Goal: Information Seeking & Learning: Get advice/opinions

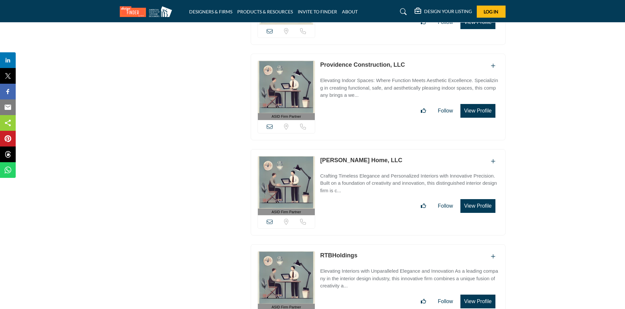
scroll to position [3308, 0]
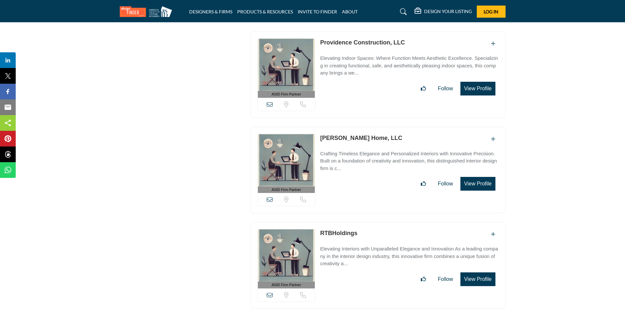
drag, startPoint x: 318, startPoint y: 126, endPoint x: 355, endPoint y: 126, distance: 37.0
click at [355, 127] on div "ASID Firm Partner ASID Firm Partners are design companies with ASID-qualified i…" at bounding box center [377, 170] width 255 height 87
copy link "Daniel Home"
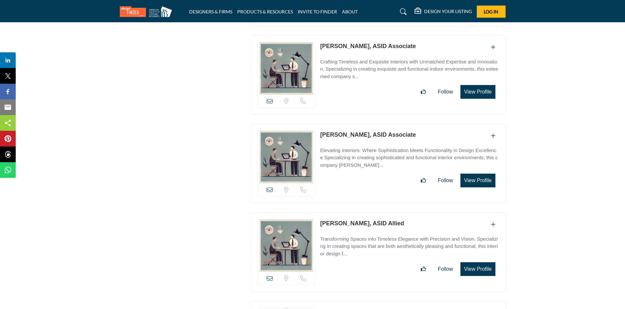
scroll to position [3603, 0]
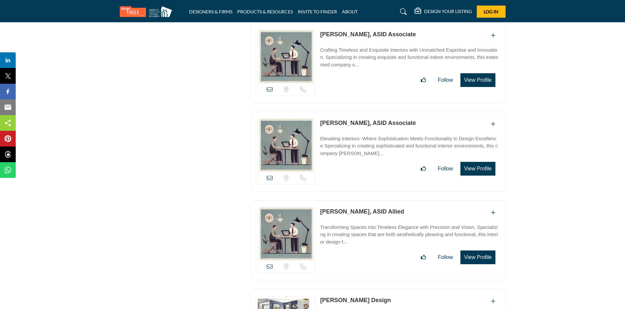
drag, startPoint x: 319, startPoint y: 109, endPoint x: 355, endPoint y: 111, distance: 36.3
click at [355, 112] on div "Sorry, but we don't have a location for this listing" at bounding box center [377, 152] width 255 height 80
copy div "Sorry, but we don't have a location for this listing Sorry, but we don't have a…"
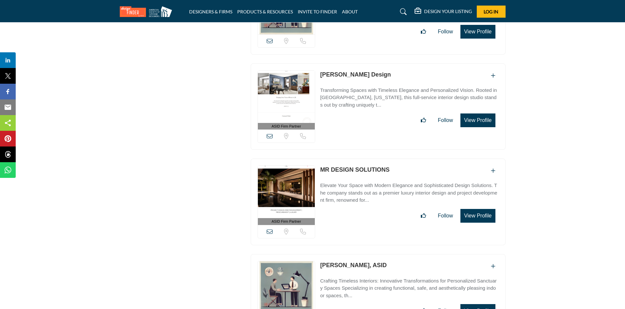
scroll to position [3832, 0]
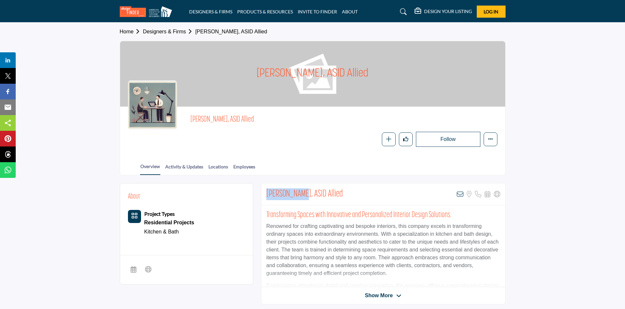
drag, startPoint x: 267, startPoint y: 193, endPoint x: 302, endPoint y: 189, distance: 35.8
click at [302, 189] on h2 "Lauren Dodds, ASID Allied" at bounding box center [304, 194] width 77 height 12
copy h2 "Lauren Dodds"
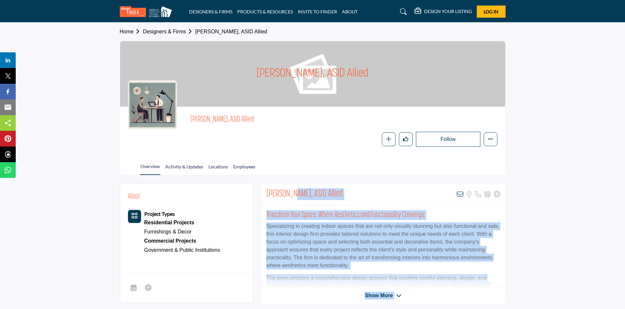
drag, startPoint x: 281, startPoint y: 189, endPoint x: 284, endPoint y: 192, distance: 4.4
click at [290, 191] on body "DESIGNERS & FIRMS PRODUCTS & RESOURCES INVITE TO FINDER ABOUT" at bounding box center [312, 314] width 625 height 628
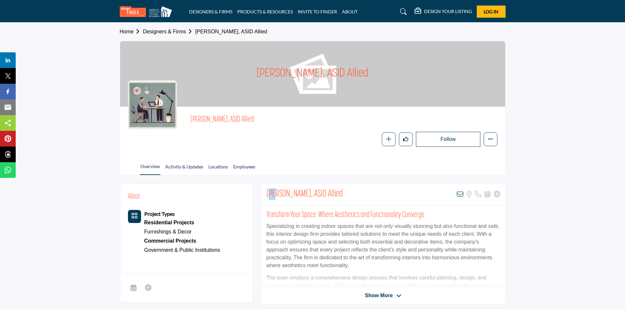
drag, startPoint x: 268, startPoint y: 191, endPoint x: 272, endPoint y: 191, distance: 4.6
click at [272, 191] on h2 "[PERSON_NAME], ASID Allied" at bounding box center [304, 194] width 77 height 12
click at [267, 190] on h2 "[PERSON_NAME], ASID Allied" at bounding box center [304, 194] width 77 height 12
drag, startPoint x: 266, startPoint y: 190, endPoint x: 294, endPoint y: 191, distance: 27.8
click at [294, 191] on h2 "Lisa Parisi, ASID Allied" at bounding box center [304, 194] width 77 height 12
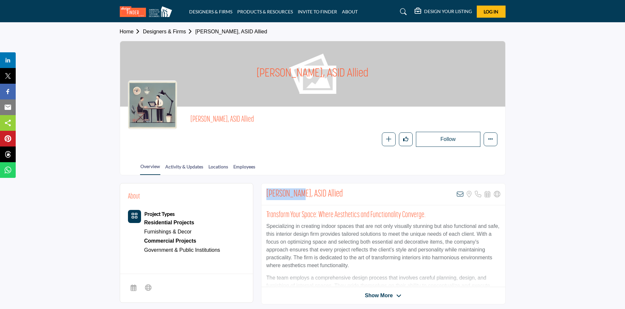
copy h2 "Lisa Parisi"
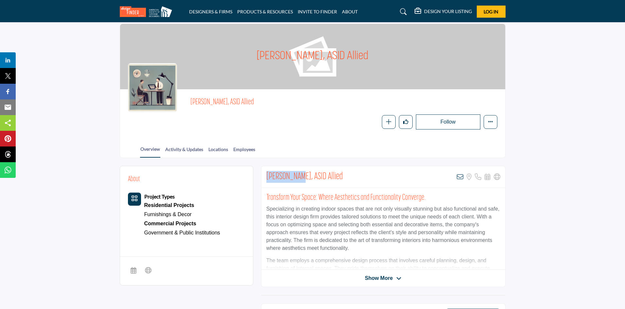
scroll to position [33, 0]
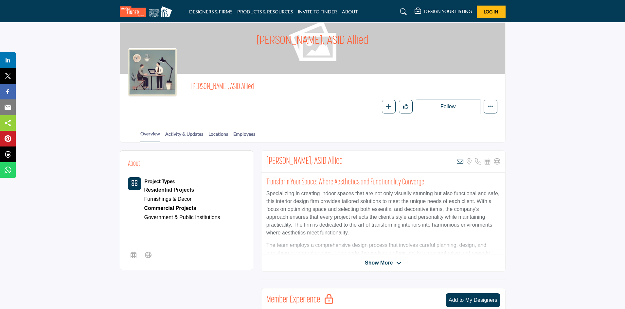
click at [379, 264] on span "Show More" at bounding box center [379, 263] width 28 height 8
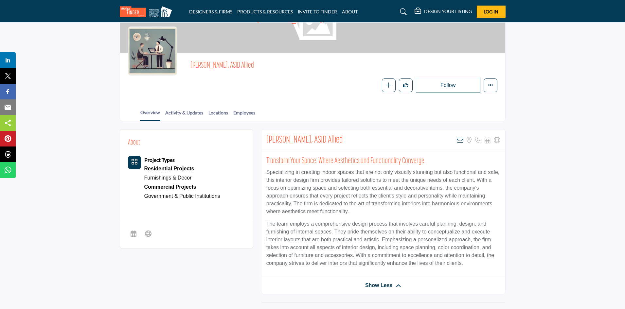
scroll to position [65, 0]
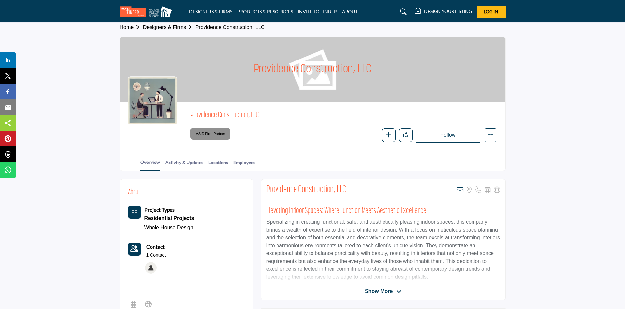
scroll to position [33, 0]
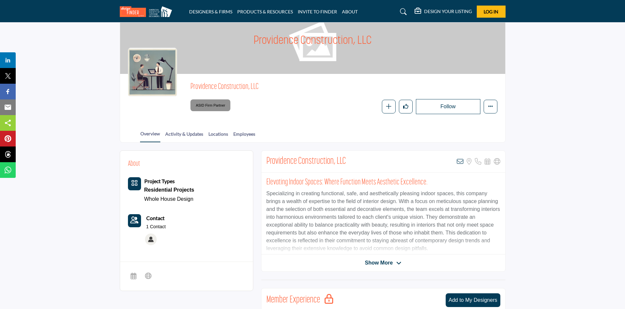
click at [383, 263] on span "Show More" at bounding box center [379, 263] width 28 height 8
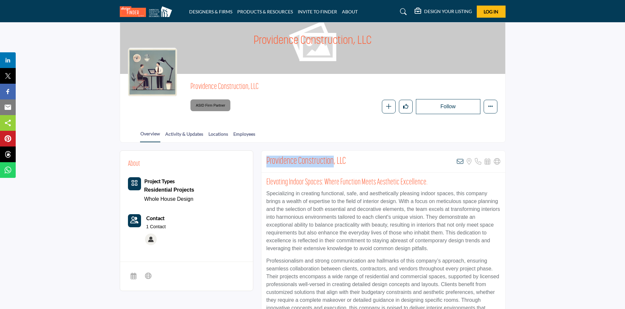
drag, startPoint x: 264, startPoint y: 159, endPoint x: 333, endPoint y: 156, distance: 69.1
click at [333, 156] on div "Providence Construction, LLC View email address of this listing Sorry, but we d…" at bounding box center [383, 162] width 244 height 22
copy h2 "Providence Construction"
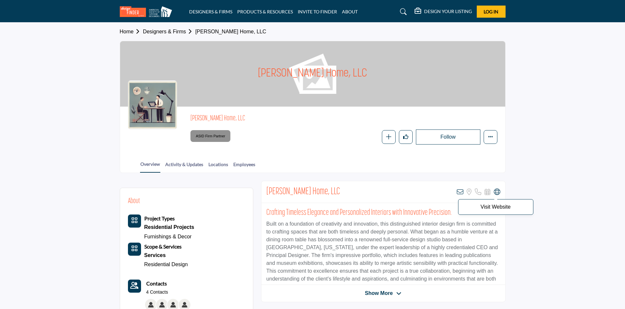
click at [495, 191] on icon at bounding box center [496, 192] width 7 height 7
click at [0, 0] on div at bounding box center [0, 0] width 0 height 0
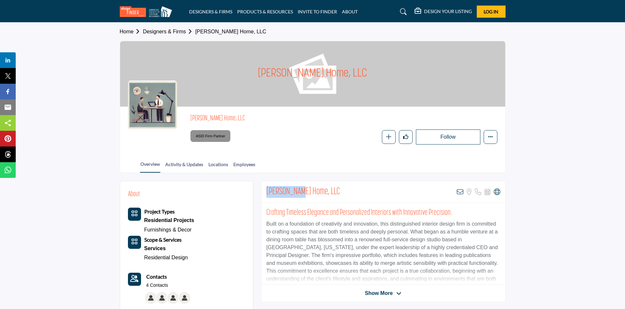
drag, startPoint x: 266, startPoint y: 188, endPoint x: 300, endPoint y: 195, distance: 35.0
click at [300, 195] on h2 "[PERSON_NAME] Home, LLC" at bounding box center [303, 192] width 74 height 12
copy h2 "[PERSON_NAME] Home"
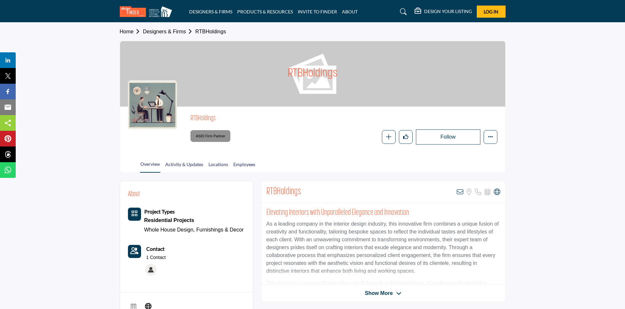
click at [265, 191] on div "RTBHoldings View email address of this listing Sorry, but we don't have a locat…" at bounding box center [383, 192] width 244 height 22
click at [496, 194] on icon at bounding box center [496, 192] width 7 height 7
click at [495, 209] on p "Visit Website" at bounding box center [495, 206] width 68 height 5
click at [505, 207] on p "Visit Website" at bounding box center [495, 206] width 68 height 5
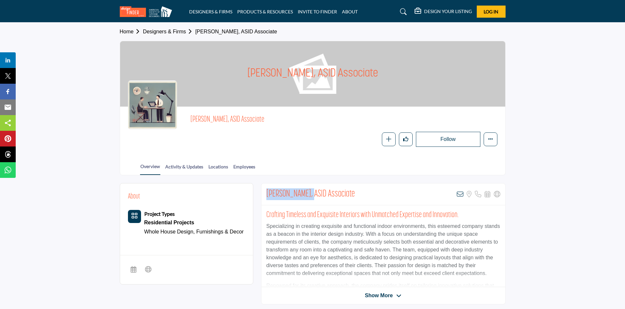
drag, startPoint x: 260, startPoint y: 194, endPoint x: 312, endPoint y: 193, distance: 51.4
copy h2 "Rachel Gamolsky"
click at [388, 297] on span "Show More" at bounding box center [379, 296] width 28 height 8
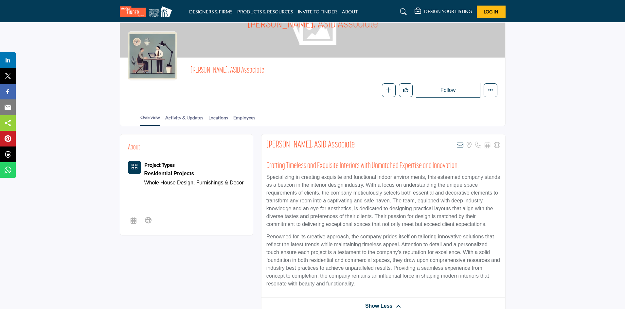
scroll to position [98, 0]
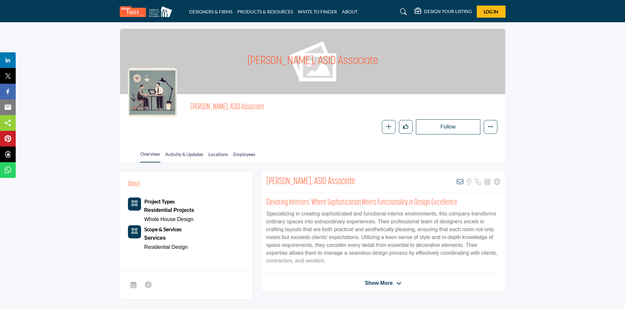
scroll to position [33, 0]
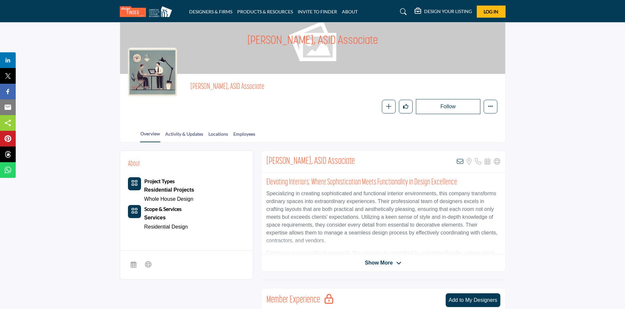
click at [395, 266] on span "Show More" at bounding box center [383, 263] width 37 height 8
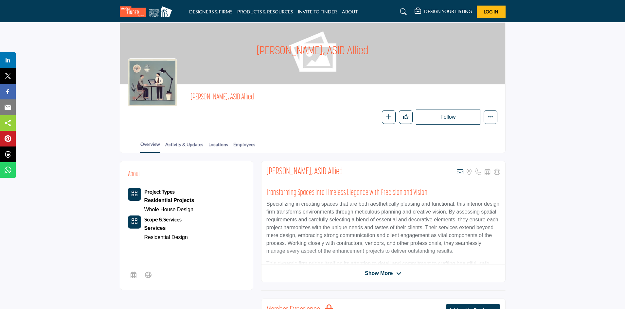
scroll to position [33, 0]
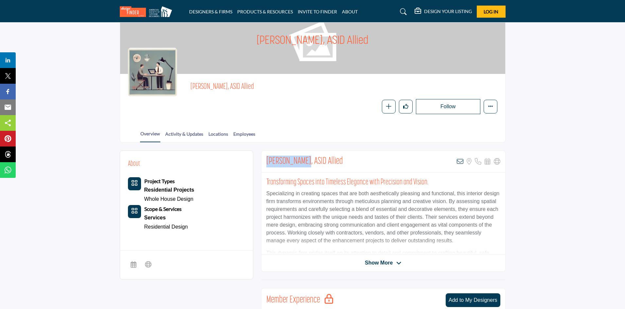
drag, startPoint x: 264, startPoint y: 157, endPoint x: 302, endPoint y: 160, distance: 37.7
click at [302, 160] on div "Zariah Fowler, ASID Allied View email address of this listing Sorry, but we don…" at bounding box center [383, 162] width 244 height 22
copy h2 "Zariah Fowler"
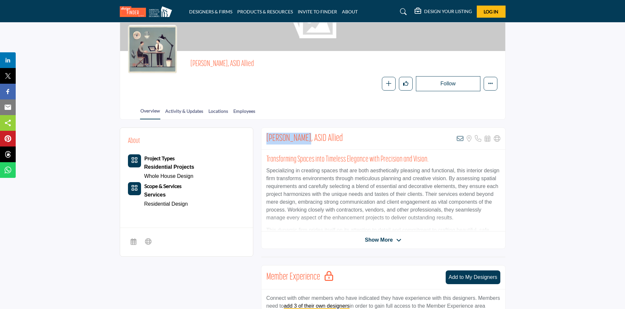
scroll to position [65, 0]
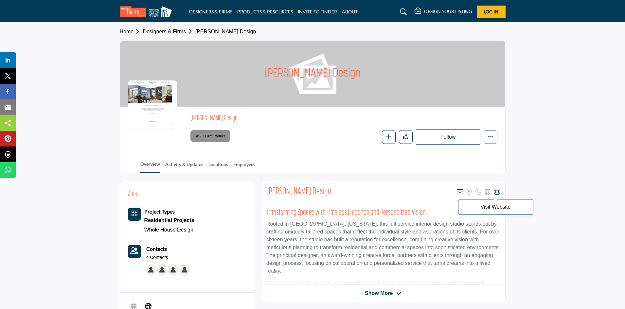
click at [494, 192] on icon at bounding box center [496, 192] width 7 height 7
click at [498, 208] on p "Visit Website" at bounding box center [495, 206] width 68 height 5
